Goal: Navigation & Orientation: Understand site structure

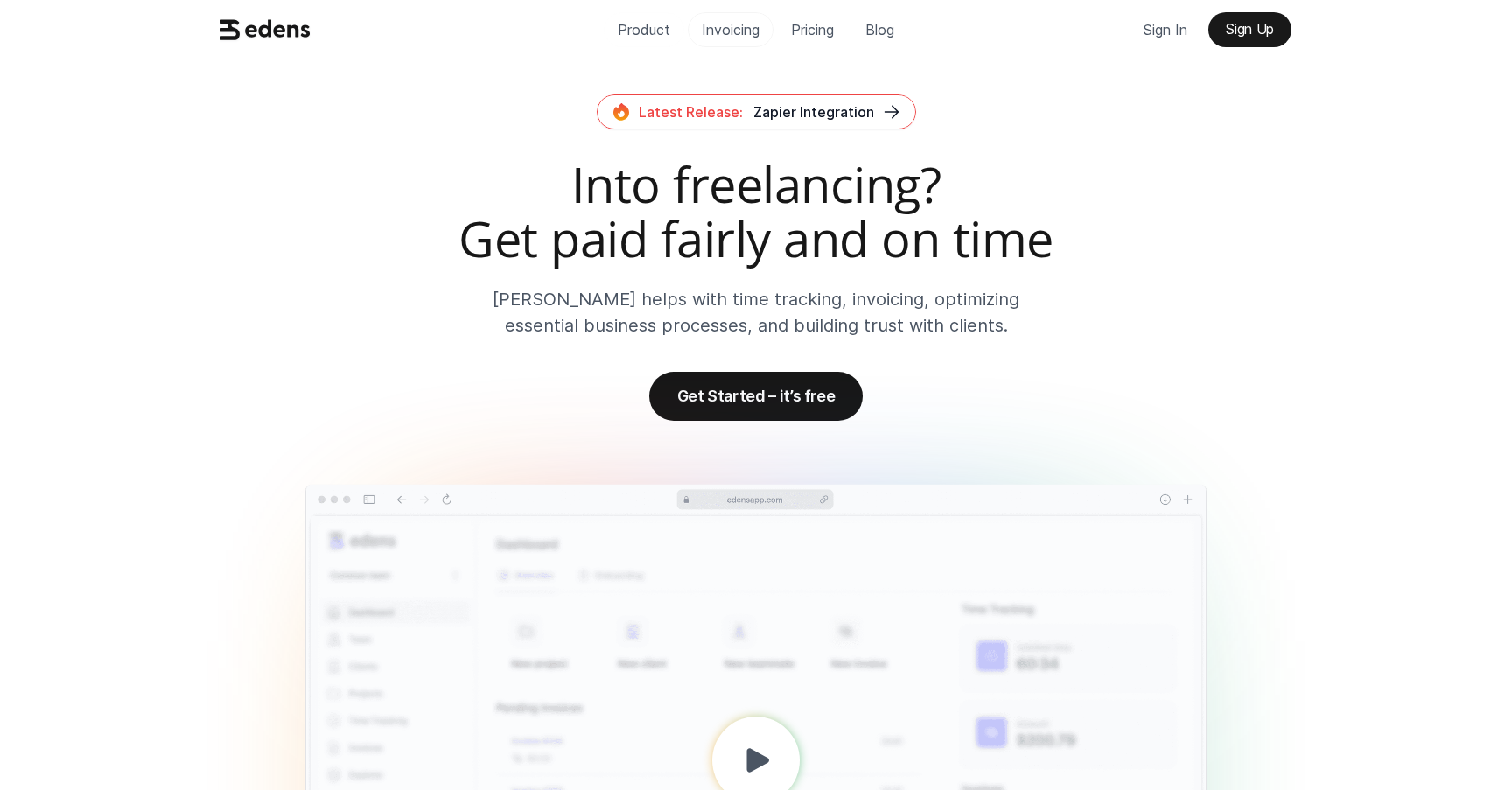
click at [730, 24] on p "Invoicing" at bounding box center [730, 30] width 58 height 27
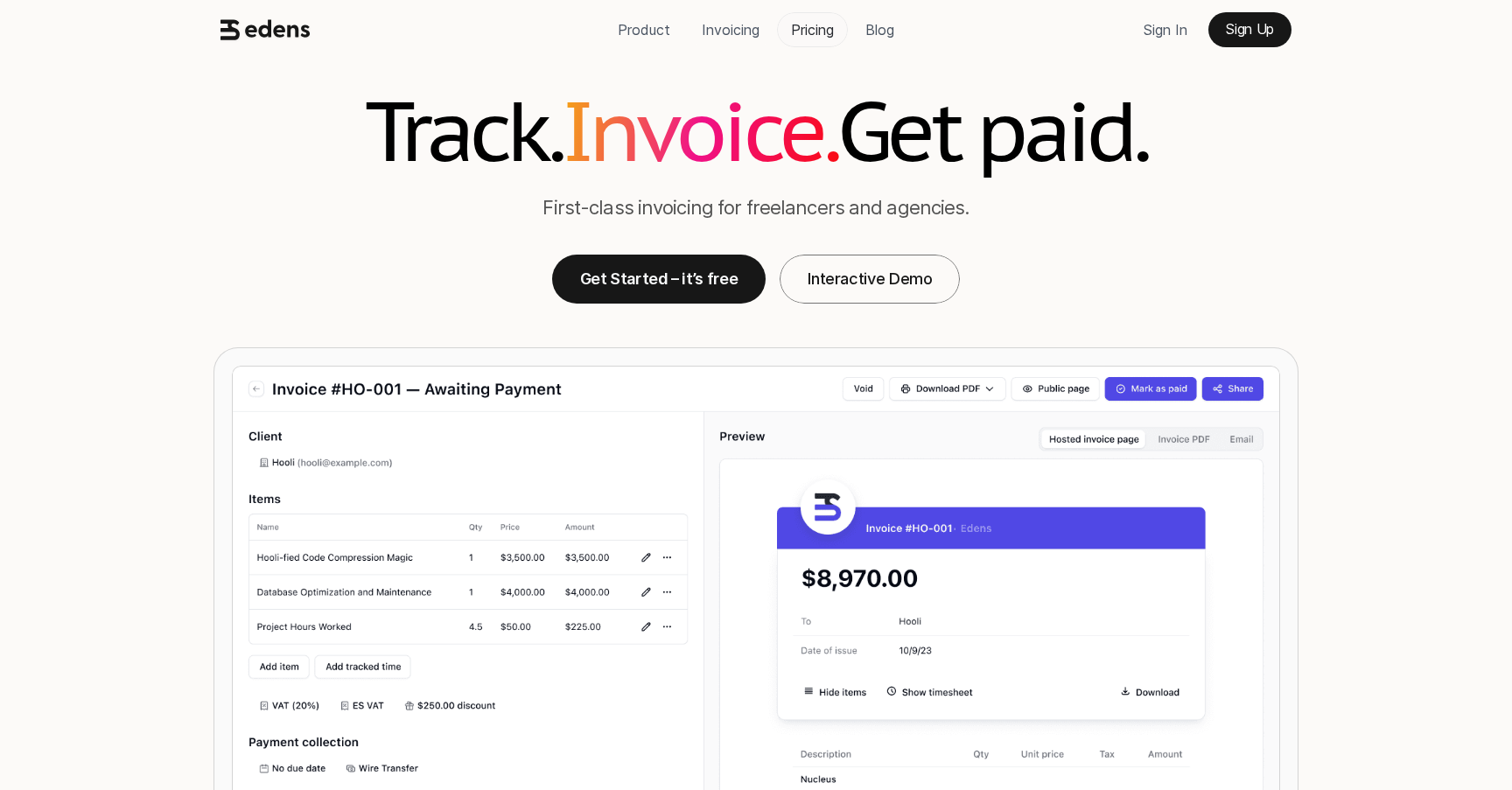
click at [808, 31] on p "Pricing" at bounding box center [812, 30] width 42 height 27
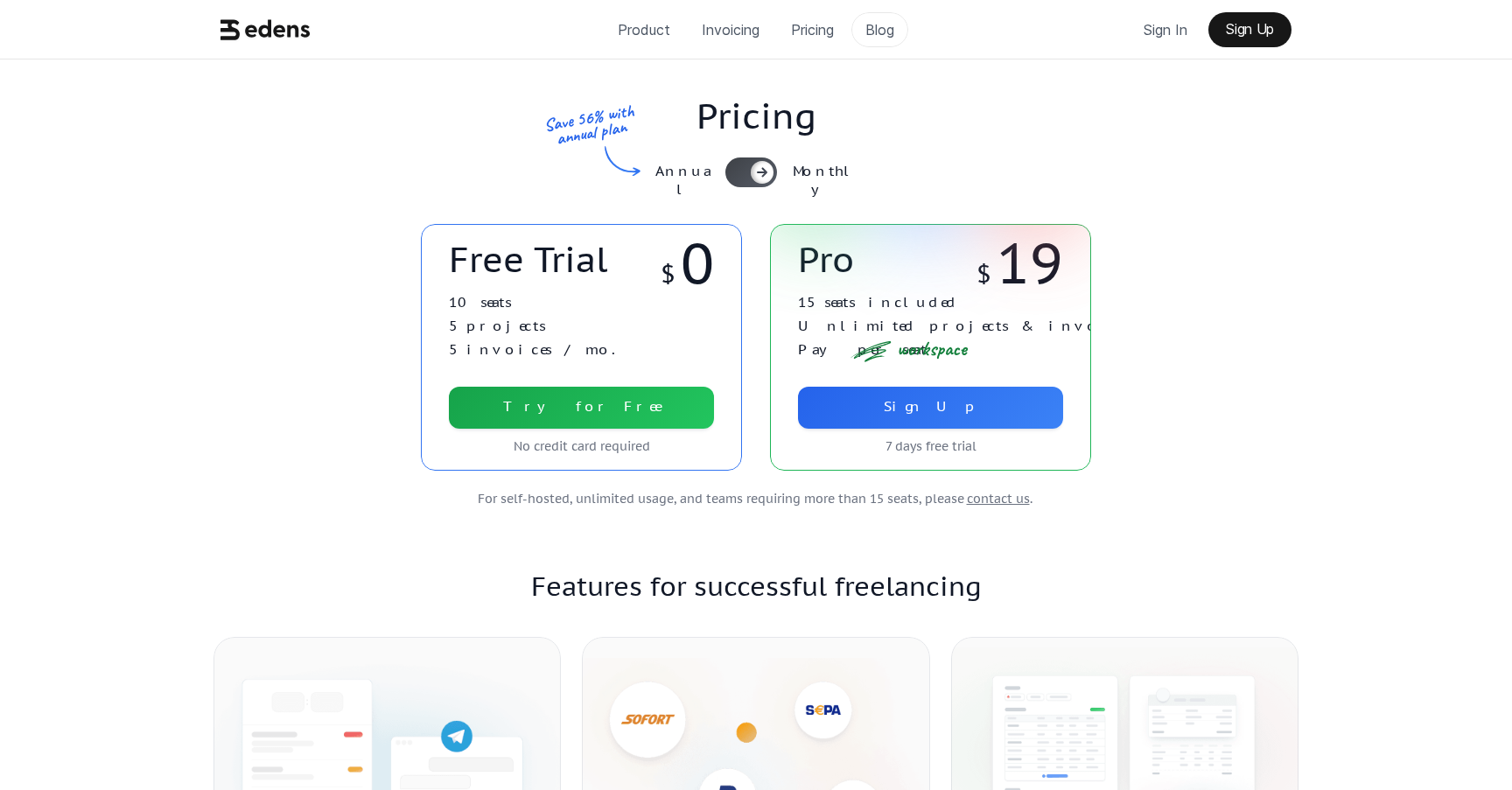
click at [879, 35] on p "Blog" at bounding box center [879, 30] width 29 height 27
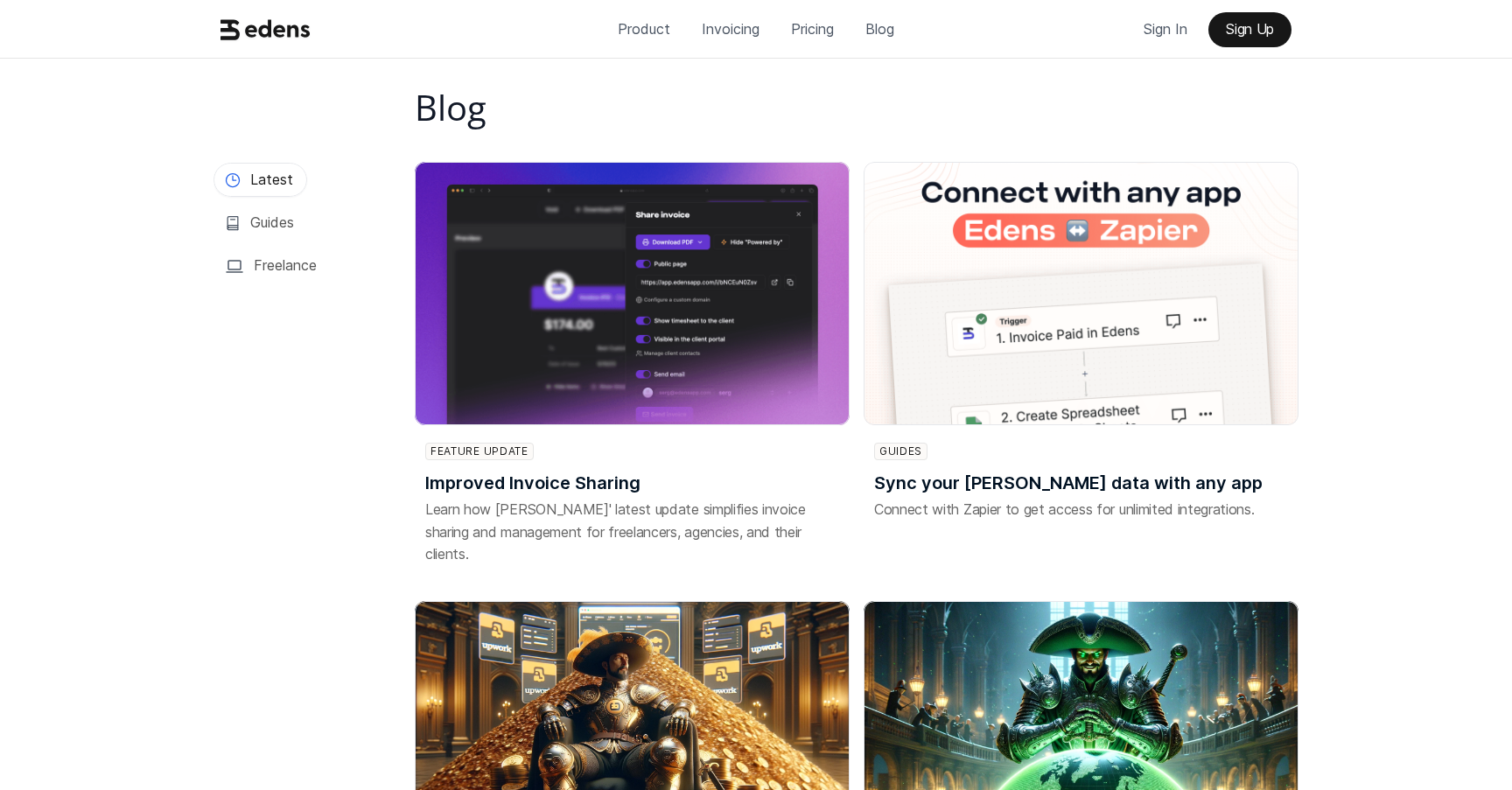
click at [729, 50] on div "Product Invoicing Pricing Blog Sign In Sign Up" at bounding box center [756, 29] width 1512 height 58
